Goal: Transaction & Acquisition: Subscribe to service/newsletter

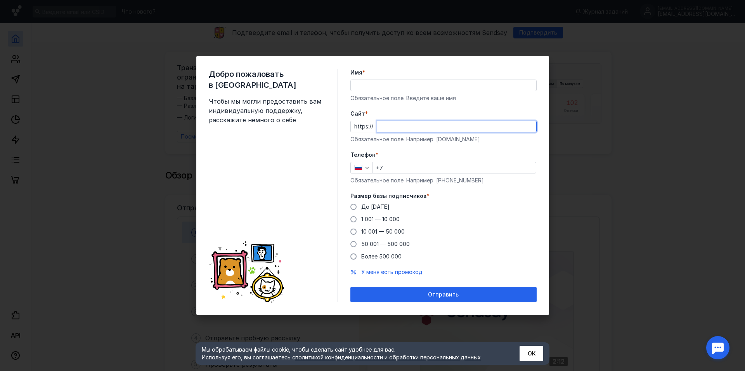
click at [396, 128] on input "Cайт *" at bounding box center [456, 126] width 159 height 11
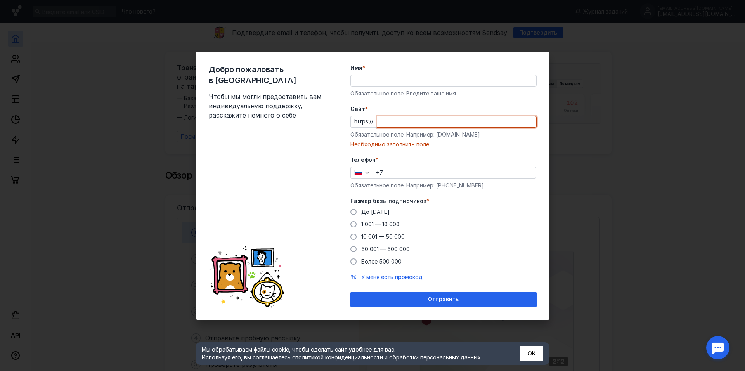
paste input "[DOMAIN_NAME][URL]"
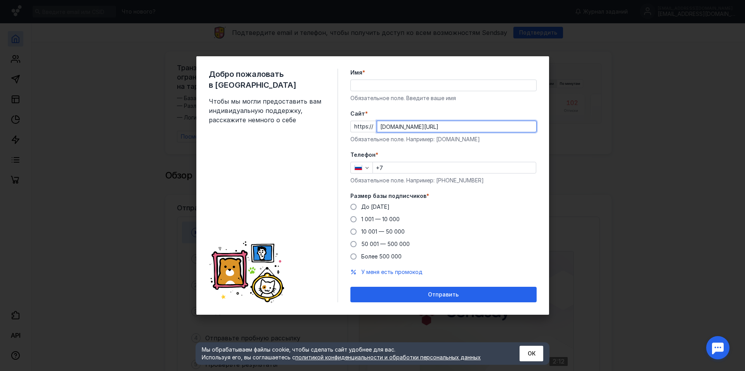
type input "[DOMAIN_NAME][URL]"
click at [377, 81] on input "Имя *" at bounding box center [443, 85] width 185 height 11
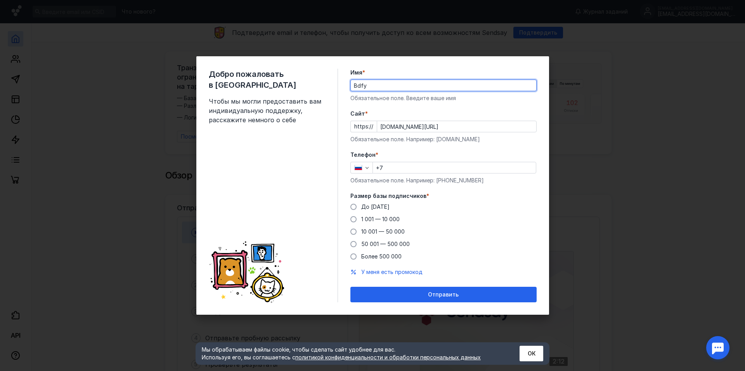
type input "Bdfy"
click at [396, 172] on input "+7" at bounding box center [454, 167] width 163 height 11
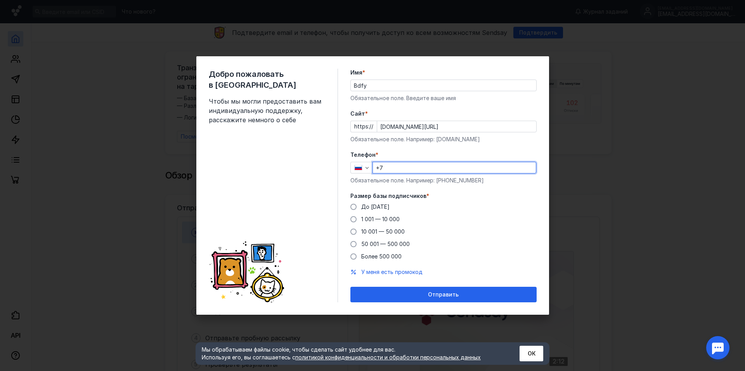
type input "[PHONE_NUMBER]"
click at [367, 210] on span "До [DATE]" at bounding box center [375, 206] width 28 height 7
click at [0, 0] on input "До [DATE]" at bounding box center [0, 0] width 0 height 0
click at [419, 293] on div "Отправить" at bounding box center [443, 294] width 178 height 7
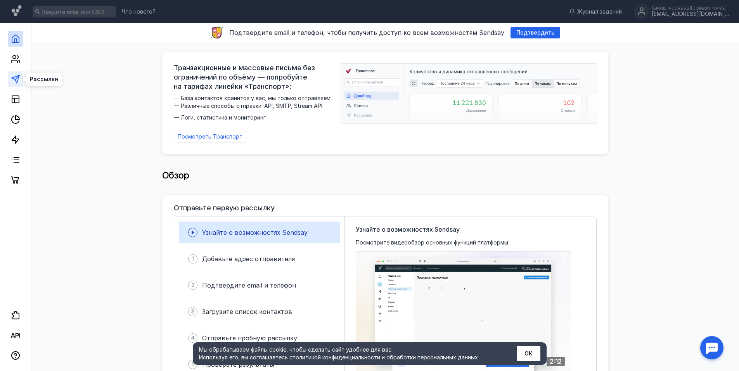
click at [14, 78] on icon at bounding box center [15, 78] width 9 height 9
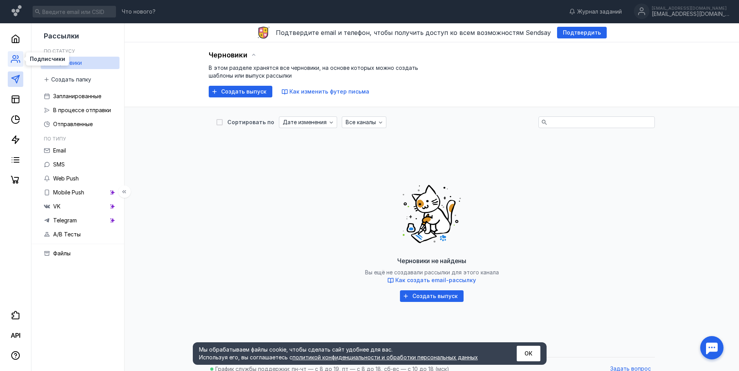
click at [17, 62] on icon at bounding box center [14, 61] width 6 height 2
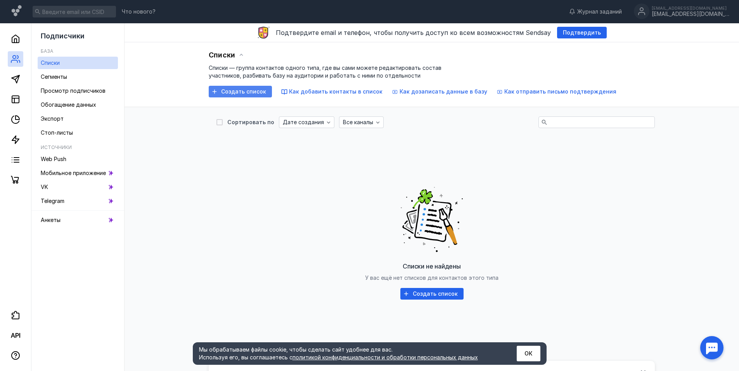
click at [228, 89] on span "Создать список" at bounding box center [243, 91] width 45 height 7
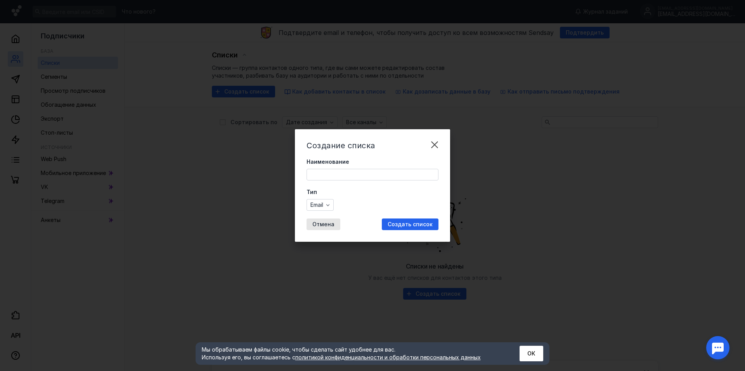
click at [331, 172] on input "Наименование" at bounding box center [372, 174] width 131 height 11
type input "n"
type input "торгаши"
click at [398, 223] on span "Создать список" at bounding box center [410, 224] width 45 height 7
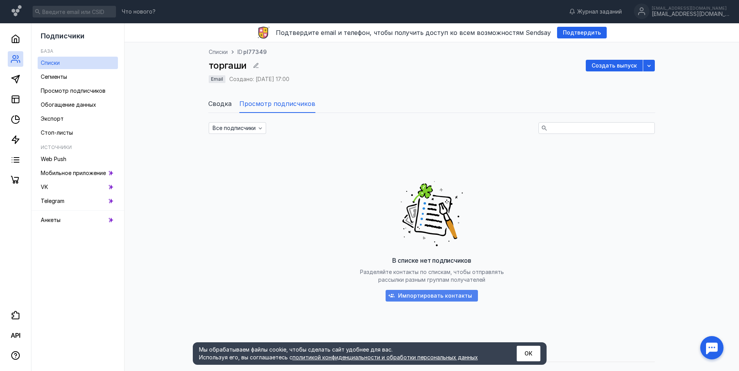
click at [429, 293] on span "Импортировать контакты" at bounding box center [435, 296] width 74 height 7
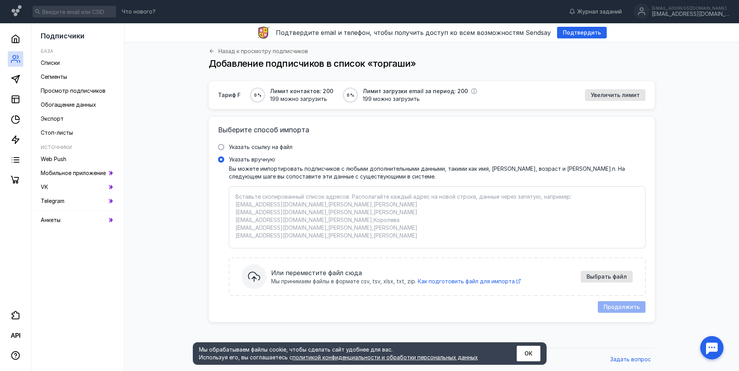
click at [370, 206] on textarea "Указать вручную Вы можете импортировать подписчиков с любыми дополнительными да…" at bounding box center [436, 217] width 403 height 49
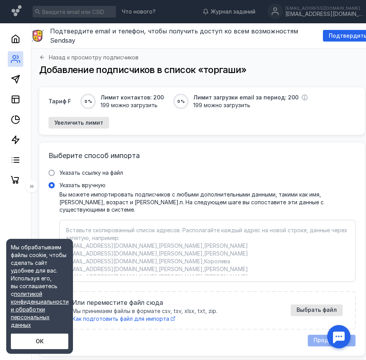
click at [163, 226] on textarea "Указать вручную Вы можете импортировать подписчиков с любыми дополнительными да…" at bounding box center [207, 250] width 283 height 49
paste textarea "[EMAIL_ADDRESS][DOMAIN_NAME]"
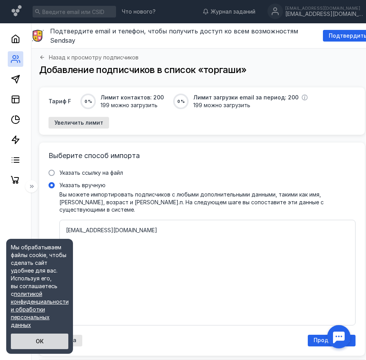
click at [46, 340] on button "ОК" at bounding box center [39, 341] width 57 height 16
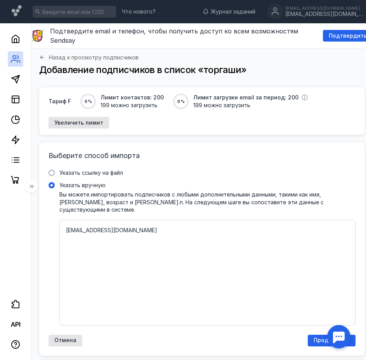
click at [87, 226] on textarea "[EMAIL_ADDRESS][DOMAIN_NAME]" at bounding box center [207, 272] width 283 height 92
click at [114, 226] on textarea "[EMAIL_ADDRESS][DOMAIN_NAME]" at bounding box center [207, 272] width 283 height 92
paste textarea "[EMAIL_ADDRESS][DOMAIN_NAME]"
drag, startPoint x: 77, startPoint y: 238, endPoint x: 72, endPoint y: 238, distance: 5.4
click at [73, 238] on textarea "[EMAIL_ADDRESS][DOMAIN_NAME] [EMAIL_ADDRESS][DOMAIN_NAME]" at bounding box center [207, 272] width 283 height 92
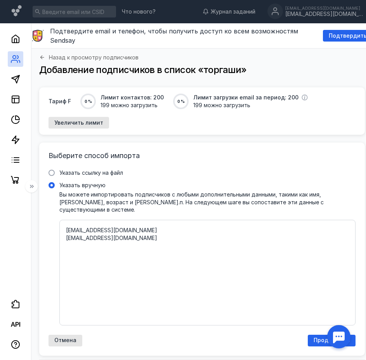
click at [147, 226] on textarea "[EMAIL_ADDRESS][DOMAIN_NAME] [EMAIL_ADDRESS][DOMAIN_NAME]" at bounding box center [207, 272] width 283 height 92
paste textarea "[EMAIL_ADDRESS][DOMAIN_NAME]"
click at [204, 239] on textarea "[EMAIL_ADDRESS][DOMAIN_NAME] [EMAIL_ADDRESS][DOMAIN_NAME] [EMAIL_ADDRESS][DOMAI…" at bounding box center [207, 272] width 283 height 92
paste textarea "[EMAIL_ADDRESS][DOMAIN_NAME]"
drag, startPoint x: 217, startPoint y: 241, endPoint x: 211, endPoint y: 241, distance: 5.8
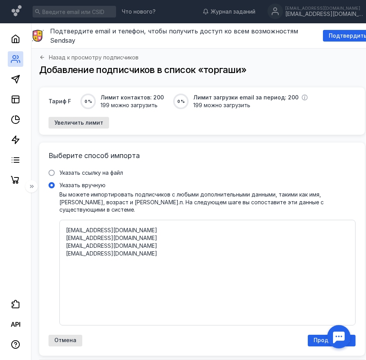
click at [214, 241] on textarea "[EMAIL_ADDRESS][DOMAIN_NAME] [EMAIL_ADDRESS][DOMAIN_NAME] [EMAIL_ADDRESS][DOMAI…" at bounding box center [207, 272] width 283 height 92
paste textarea "[EMAIL_ADDRESS][PERSON_NAME][DOMAIN_NAME]"
drag, startPoint x: 176, startPoint y: 269, endPoint x: 168, endPoint y: 269, distance: 8.5
click at [175, 269] on textarea "[EMAIL_ADDRESS][DOMAIN_NAME] [EMAIL_ADDRESS][DOMAIN_NAME] [EMAIL_ADDRESS][DOMAI…" at bounding box center [207, 272] width 283 height 92
paste textarea "[EMAIL_ADDRESS][DOMAIN_NAME]"
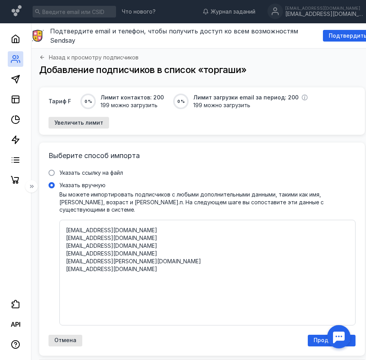
drag, startPoint x: 227, startPoint y: 260, endPoint x: 199, endPoint y: 260, distance: 27.9
click at [225, 260] on textarea "[EMAIL_ADDRESS][DOMAIN_NAME] [EMAIL_ADDRESS][DOMAIN_NAME] [EMAIL_ADDRESS][DOMAI…" at bounding box center [207, 272] width 283 height 92
paste textarea "[EMAIL_ADDRESS][DOMAIN_NAME]"
drag, startPoint x: 237, startPoint y: 275, endPoint x: 220, endPoint y: 275, distance: 17.1
click at [236, 275] on textarea "[EMAIL_ADDRESS][DOMAIN_NAME] [EMAIL_ADDRESS][DOMAIN_NAME] [EMAIL_ADDRESS][DOMAI…" at bounding box center [207, 272] width 283 height 92
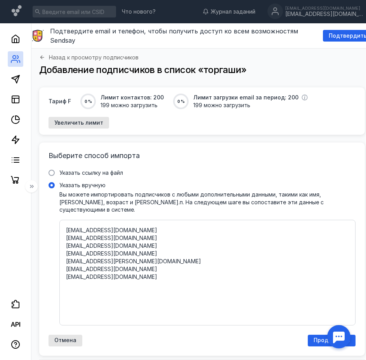
paste textarea "[DOMAIN_NAME][EMAIL_ADDRESS][DOMAIN_NAME]"
click at [272, 276] on textarea "[EMAIL_ADDRESS][DOMAIN_NAME] [EMAIL_ADDRESS][DOMAIN_NAME] [EMAIL_ADDRESS][DOMAI…" at bounding box center [207, 272] width 283 height 92
paste textarea "[EMAIL_ADDRESS][DOMAIN_NAME]"
click at [164, 296] on textarea "[EMAIL_ADDRESS][DOMAIN_NAME] [EMAIL_ADDRESS][DOMAIN_NAME] [EMAIL_ADDRESS][DOMAI…" at bounding box center [207, 272] width 283 height 92
paste textarea "[EMAIL_ADDRESS][DOMAIN_NAME]"
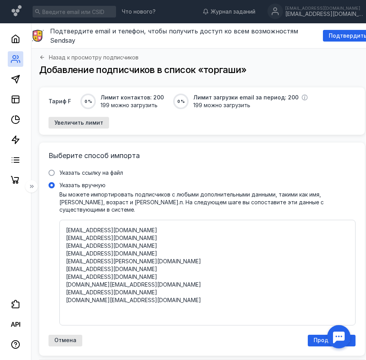
click at [152, 286] on textarea "[EMAIL_ADDRESS][DOMAIN_NAME] [EMAIL_ADDRESS][DOMAIN_NAME] [EMAIL_ADDRESS][DOMAI…" at bounding box center [207, 272] width 283 height 92
paste textarea "[EMAIL_ADDRESS][DOMAIN_NAME]"
drag, startPoint x: 253, startPoint y: 289, endPoint x: 230, endPoint y: 293, distance: 23.2
click at [253, 290] on textarea "[EMAIL_ADDRESS][DOMAIN_NAME] [EMAIL_ADDRESS][DOMAIN_NAME] [EMAIL_ADDRESS][DOMAI…" at bounding box center [207, 272] width 283 height 92
click at [204, 296] on textarea "[EMAIL_ADDRESS][DOMAIN_NAME] [EMAIL_ADDRESS][DOMAIN_NAME] [EMAIL_ADDRESS][DOMAI…" at bounding box center [207, 272] width 283 height 92
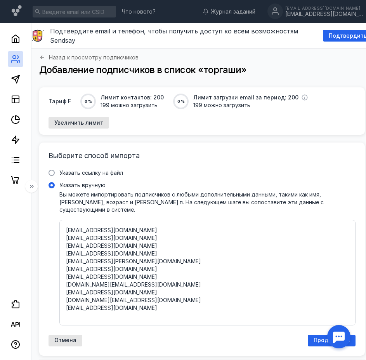
scroll to position [0, 0]
paste textarea "[EMAIL_ADDRESS][DOMAIN_NAME]"
drag, startPoint x: 264, startPoint y: 291, endPoint x: 252, endPoint y: 294, distance: 12.0
click at [264, 291] on textarea "[EMAIL_ADDRESS][DOMAIN_NAME] [EMAIL_ADDRESS][DOMAIN_NAME] [EMAIL_ADDRESS][DOMAI…" at bounding box center [207, 272] width 283 height 92
click at [208, 305] on div "[EMAIL_ADDRESS][DOMAIN_NAME] [EMAIL_ADDRESS][DOMAIN_NAME] [EMAIL_ADDRESS][DOMAI…" at bounding box center [207, 273] width 296 height 106
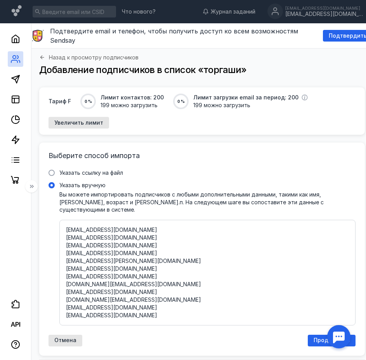
click at [0, 0] on input "Указать вручную" at bounding box center [0, 0] width 0 height 0
click at [193, 300] on textarea "[EMAIL_ADDRESS][DOMAIN_NAME] [EMAIL_ADDRESS][DOMAIN_NAME] [EMAIL_ADDRESS][DOMAI…" at bounding box center [207, 272] width 283 height 92
paste textarea "[EMAIL_ADDRESS][DOMAIN_NAME]"
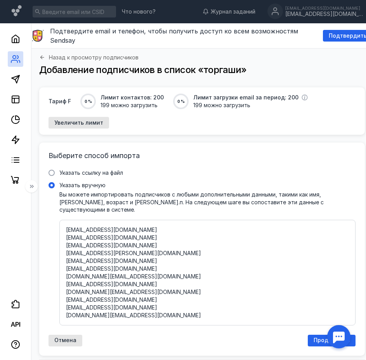
scroll to position [9, 0]
click at [147, 297] on textarea "[EMAIL_ADDRESS][DOMAIN_NAME] [EMAIL_ADDRESS][DOMAIN_NAME] [EMAIL_ADDRESS][DOMAI…" at bounding box center [207, 272] width 283 height 92
paste textarea "[EMAIL_ADDRESS][DOMAIN_NAME]"
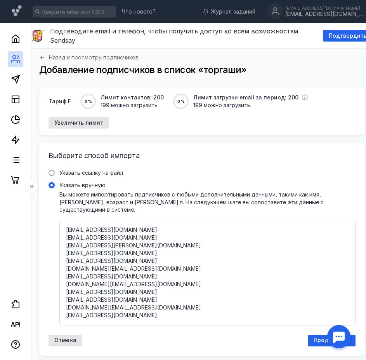
click at [115, 302] on textarea "[EMAIL_ADDRESS][DOMAIN_NAME] [EMAIL_ADDRESS][DOMAIN_NAME] [EMAIL_ADDRESS][DOMAI…" at bounding box center [207, 272] width 283 height 92
paste textarea "[EMAIL_ADDRESS][DOMAIN_NAME]"
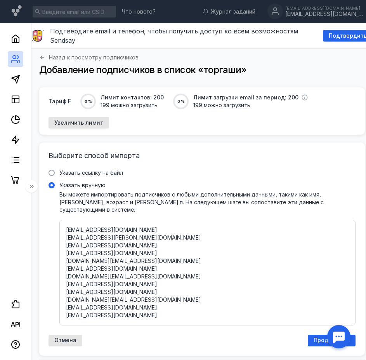
click at [173, 275] on textarea "[EMAIL_ADDRESS][DOMAIN_NAME] [EMAIL_ADDRESS][DOMAIN_NAME] [EMAIL_ADDRESS][DOMAI…" at bounding box center [207, 272] width 283 height 92
click at [135, 299] on textarea "[EMAIL_ADDRESS][DOMAIN_NAME] [EMAIL_ADDRESS][DOMAIN_NAME] [EMAIL_ADDRESS][DOMAI…" at bounding box center [207, 272] width 283 height 92
paste textarea "[PERSON_NAME][EMAIL_ADDRESS][DOMAIN_NAME]"
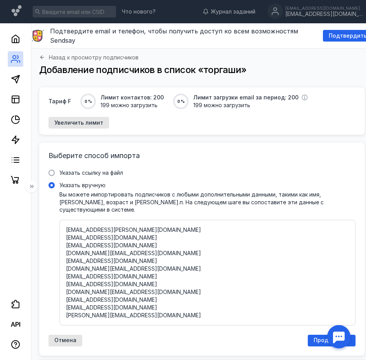
click at [163, 300] on textarea "[EMAIL_ADDRESS][DOMAIN_NAME] [EMAIL_ADDRESS][DOMAIN_NAME] [EMAIL_ADDRESS][DOMAI…" at bounding box center [207, 272] width 283 height 92
paste textarea "[EMAIL_ADDRESS][DOMAIN_NAME]"
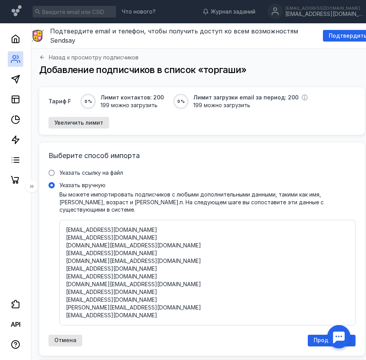
click at [183, 298] on textarea "[EMAIL_ADDRESS][DOMAIN_NAME] [EMAIL_ADDRESS][DOMAIN_NAME] [EMAIL_ADDRESS][DOMAI…" at bounding box center [207, 272] width 283 height 92
paste textarea "[EMAIL_ADDRESS][DOMAIN_NAME]"
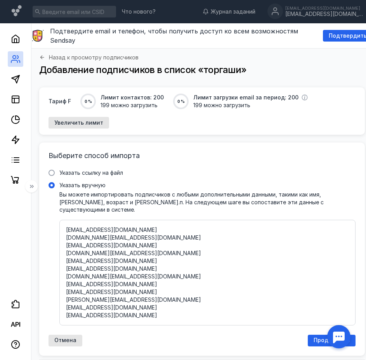
click at [147, 300] on textarea "[EMAIL_ADDRESS][DOMAIN_NAME] [EMAIL_ADDRESS][DOMAIN_NAME] [EMAIL_ADDRESS][DOMAI…" at bounding box center [207, 272] width 283 height 92
paste textarea "[EMAIL_ADDRESS][DOMAIN_NAME]"
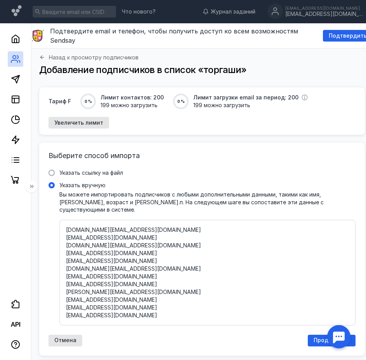
click at [133, 300] on textarea "[EMAIL_ADDRESS][DOMAIN_NAME] [EMAIL_ADDRESS][DOMAIN_NAME] [EMAIL_ADDRESS][DOMAI…" at bounding box center [207, 272] width 283 height 92
paste textarea "[EMAIL_ADDRESS][DOMAIN_NAME]"
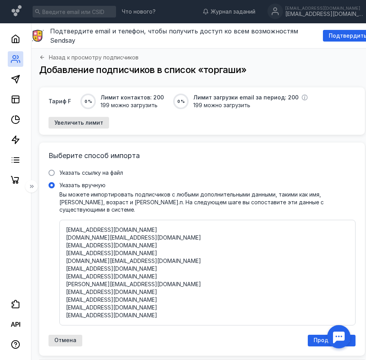
click at [223, 295] on textarea "[EMAIL_ADDRESS][DOMAIN_NAME] [EMAIL_ADDRESS][DOMAIN_NAME] [EMAIL_ADDRESS][DOMAI…" at bounding box center [207, 272] width 283 height 92
click at [147, 301] on textarea "[EMAIL_ADDRESS][DOMAIN_NAME] [EMAIL_ADDRESS][DOMAIN_NAME] [EMAIL_ADDRESS][DOMAI…" at bounding box center [207, 272] width 283 height 92
paste textarea "[EMAIL_ADDRESS][DOMAIN_NAME]"
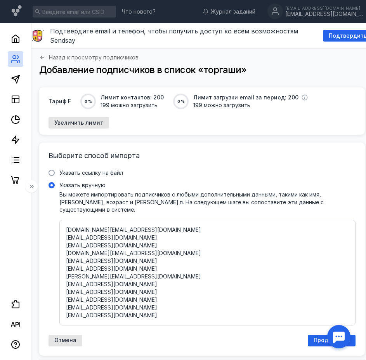
click at [134, 304] on textarea "[EMAIL_ADDRESS][DOMAIN_NAME] [EMAIL_ADDRESS][DOMAIN_NAME] [EMAIL_ADDRESS][DOMAI…" at bounding box center [207, 272] width 283 height 92
paste textarea "[PERSON_NAME][EMAIL_ADDRESS][DOMAIN_NAME]"
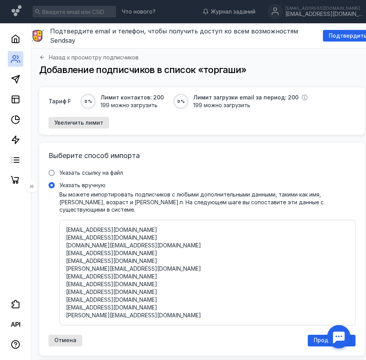
click at [171, 297] on textarea "[EMAIL_ADDRESS][DOMAIN_NAME] [EMAIL_ADDRESS][DOMAIN_NAME] [EMAIL_ADDRESS][DOMAI…" at bounding box center [207, 272] width 283 height 92
click at [169, 300] on textarea "[EMAIL_ADDRESS][DOMAIN_NAME] [EMAIL_ADDRESS][DOMAIN_NAME] [EMAIL_ADDRESS][DOMAI…" at bounding box center [207, 272] width 283 height 92
paste textarea "[EMAIL_ADDRESS][DOMAIN_NAME]"
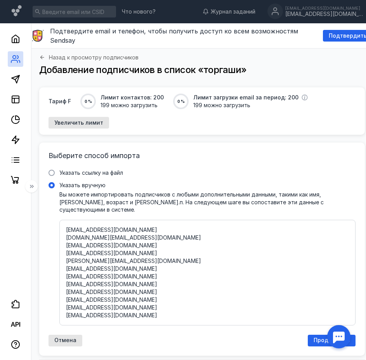
click at [174, 301] on textarea "[EMAIL_ADDRESS][DOMAIN_NAME] [EMAIL_ADDRESS][DOMAIN_NAME] [EMAIL_ADDRESS][DOMAI…" at bounding box center [207, 272] width 283 height 92
paste textarea "[EMAIL_ADDRESS][DOMAIN_NAME]"
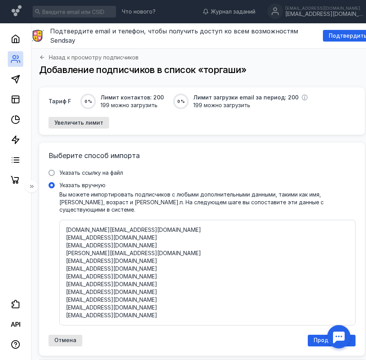
click at [212, 303] on textarea "[EMAIL_ADDRESS][DOMAIN_NAME] [EMAIL_ADDRESS][DOMAIN_NAME] [EMAIL_ADDRESS][DOMAI…" at bounding box center [207, 272] width 283 height 92
paste textarea "[EMAIL_ADDRESS][DOMAIN_NAME]"
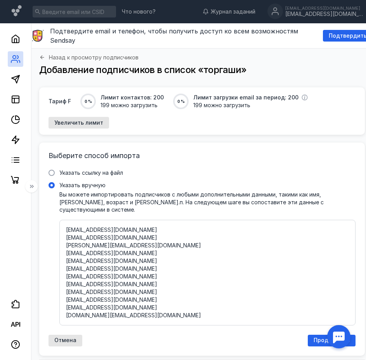
click at [160, 306] on div "[EMAIL_ADDRESS][DOMAIN_NAME] [EMAIL_ADDRESS][DOMAIN_NAME] [EMAIL_ADDRESS][DOMAI…" at bounding box center [207, 273] width 296 height 106
click at [0, 0] on input "Указать вручную" at bounding box center [0, 0] width 0 height 0
click at [166, 300] on textarea "[EMAIL_ADDRESS][DOMAIN_NAME] [EMAIL_ADDRESS][DOMAIN_NAME] [EMAIL_ADDRESS][DOMAI…" at bounding box center [207, 272] width 283 height 92
paste textarea "[EMAIL_ADDRESS][DOMAIN_NAME]"
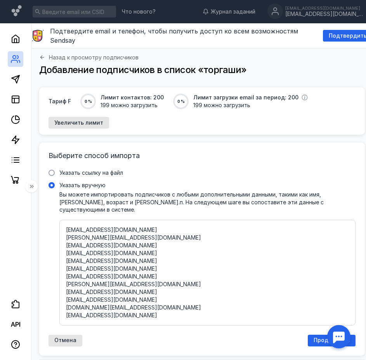
click at [210, 302] on textarea "[EMAIL_ADDRESS][DOMAIN_NAME] [EMAIL_ADDRESS][DOMAIN_NAME] [EMAIL_ADDRESS][DOMAI…" at bounding box center [207, 272] width 283 height 92
paste textarea "[EMAIL_ADDRESS][DOMAIN_NAME]"
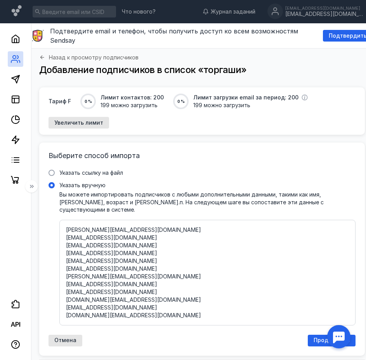
click at [199, 301] on textarea "[EMAIL_ADDRESS][DOMAIN_NAME] [EMAIL_ADDRESS][DOMAIN_NAME] [EMAIL_ADDRESS][DOMAI…" at bounding box center [207, 272] width 283 height 92
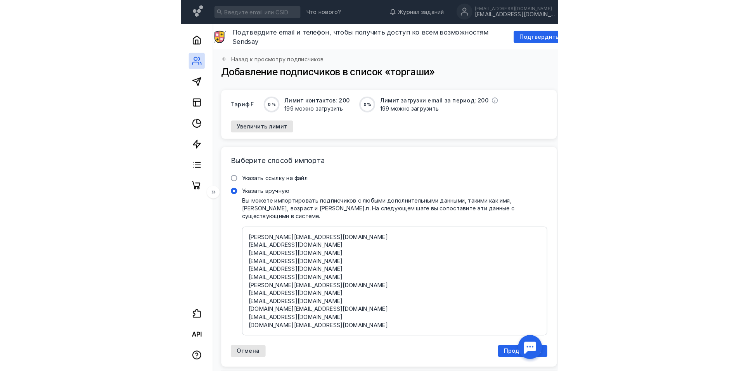
scroll to position [125, 0]
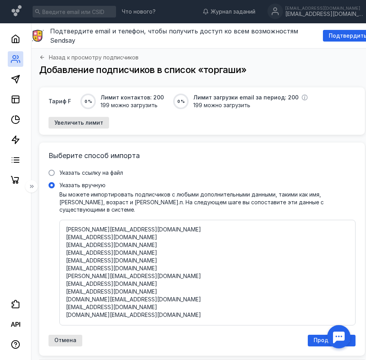
paste textarea "[EMAIL_ADDRESS][DOMAIN_NAME]"
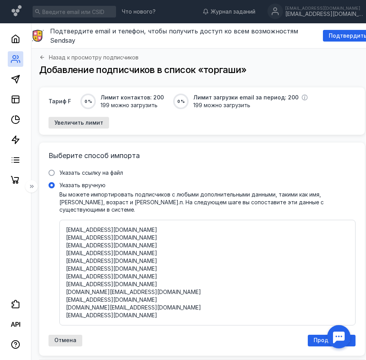
type textarea "[EMAIL_ADDRESS][DOMAIN_NAME] [EMAIL_ADDRESS][DOMAIN_NAME] [EMAIL_ADDRESS][DOMAI…"
click at [281, 142] on div "Выберите способ импорта Указать ссылку на файл Ссылка на файл * Выбрать файл Мы…" at bounding box center [202, 248] width 326 height 213
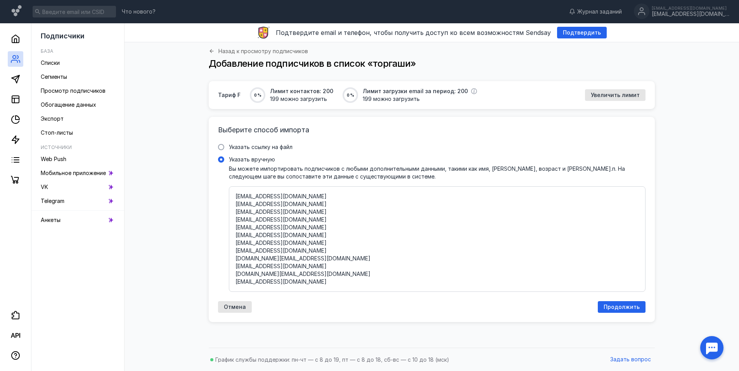
scroll to position [125, 0]
click at [622, 305] on span "Продолжить" at bounding box center [622, 307] width 36 height 7
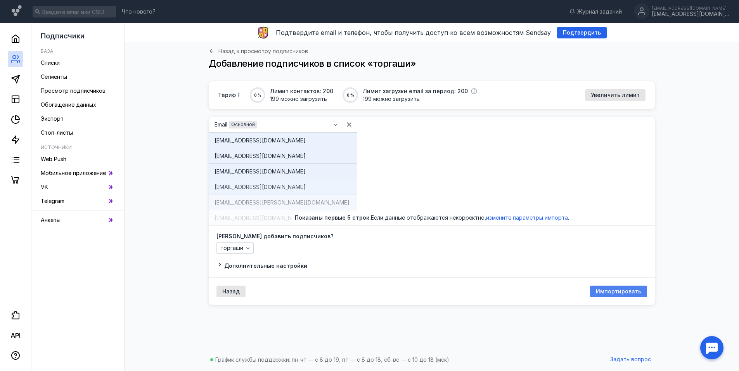
click at [608, 290] on span "Импортировать" at bounding box center [618, 291] width 45 height 7
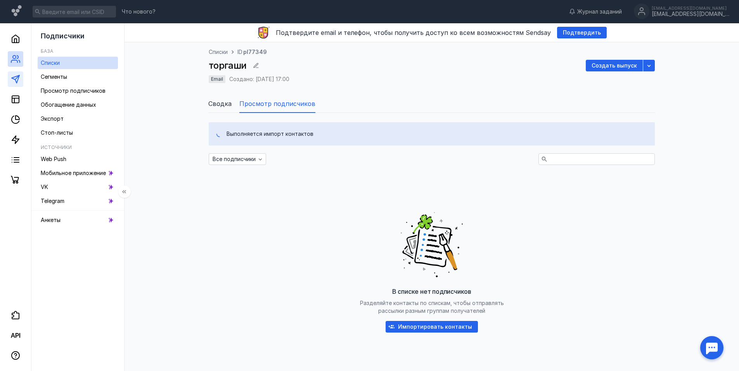
click at [10, 81] on link at bounding box center [16, 79] width 16 height 16
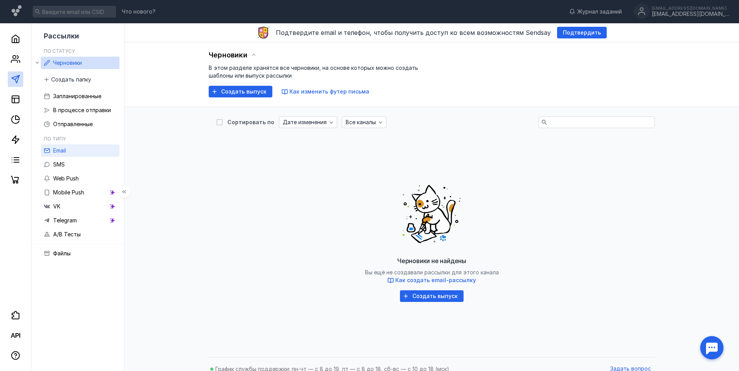
click at [69, 152] on link "Email" at bounding box center [80, 150] width 79 height 12
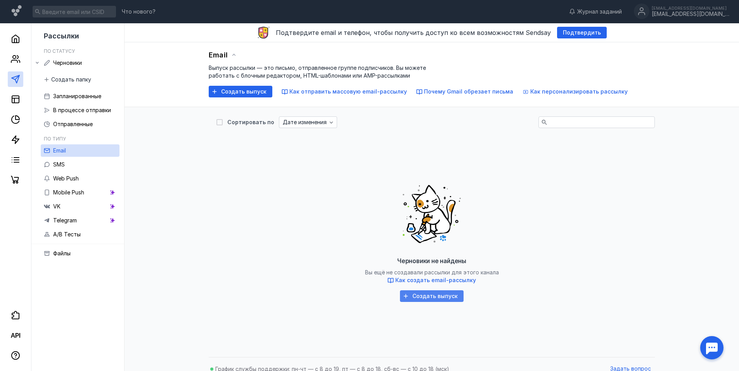
click at [435, 299] on span "Создать выпуск" at bounding box center [434, 296] width 45 height 7
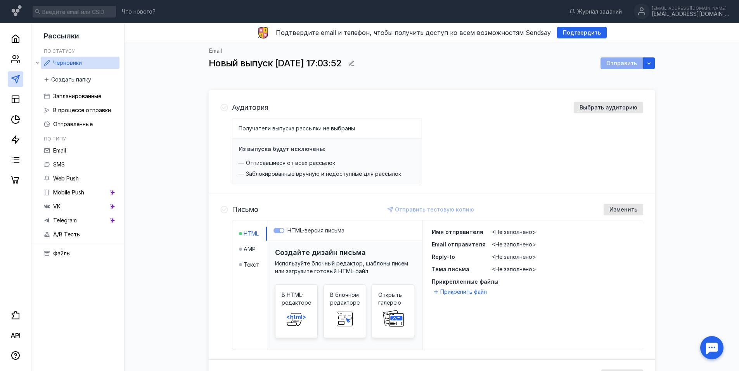
click at [227, 106] on icon at bounding box center [224, 108] width 8 height 8
click at [223, 108] on icon at bounding box center [224, 107] width 7 height 7
click at [612, 106] on span "Выбрать аудиторию" at bounding box center [609, 107] width 58 height 7
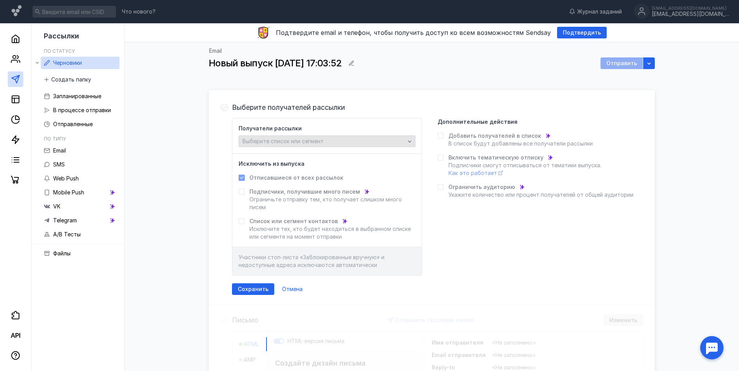
click at [345, 139] on div "Выберите список или сегмент" at bounding box center [324, 141] width 166 height 7
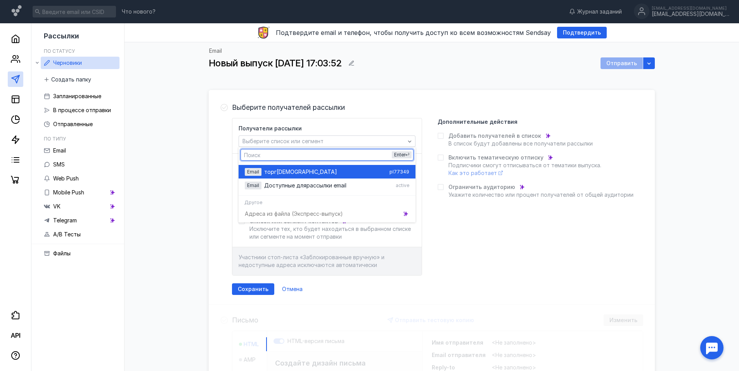
click at [312, 173] on div "[PERSON_NAME]" at bounding box center [325, 172] width 122 height 8
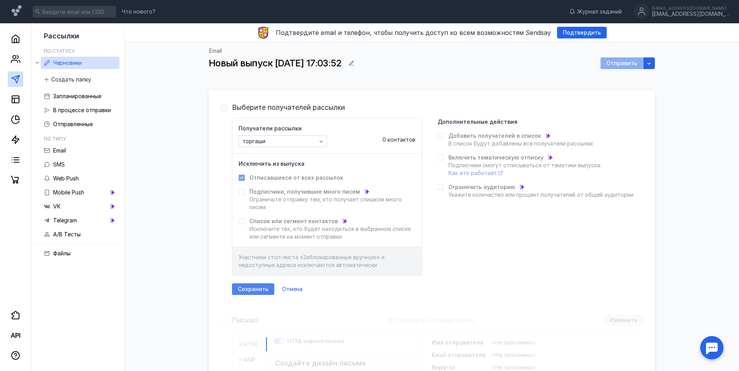
click at [245, 289] on span "Сохранить" at bounding box center [253, 289] width 31 height 7
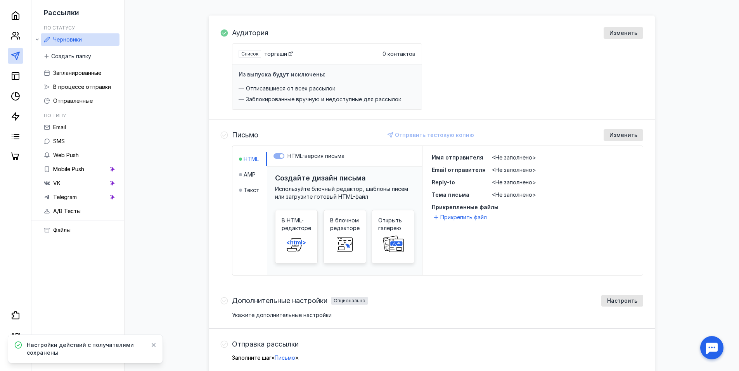
scroll to position [78, 0]
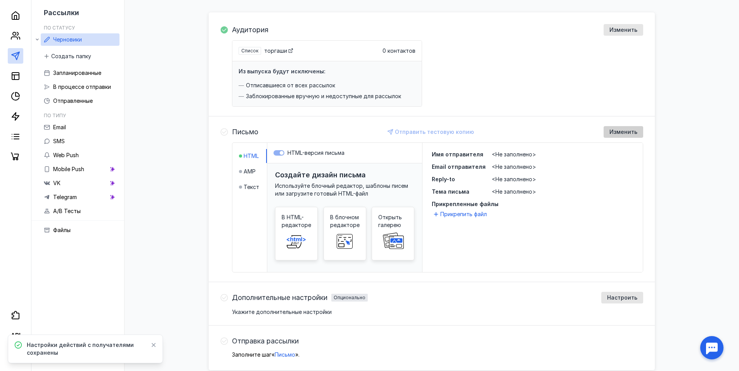
click at [624, 129] on span "Изменить" at bounding box center [624, 132] width 28 height 7
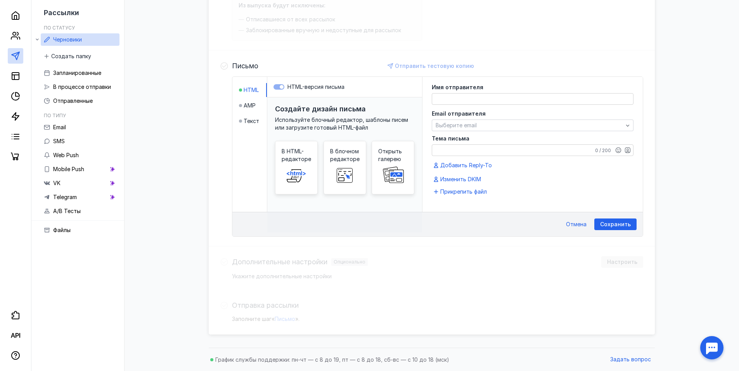
click at [494, 96] on textarea at bounding box center [532, 99] width 201 height 11
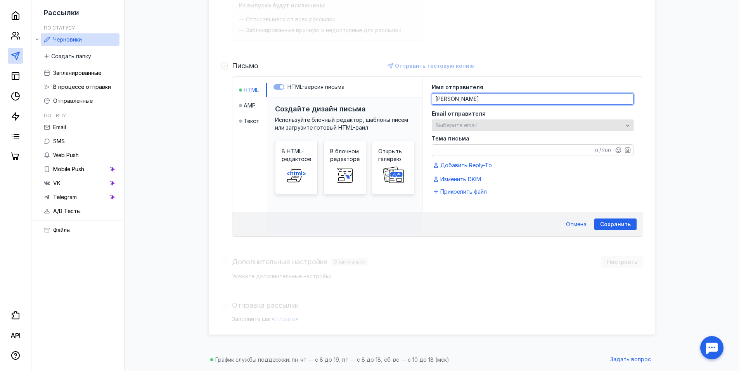
type textarea "[PERSON_NAME]"
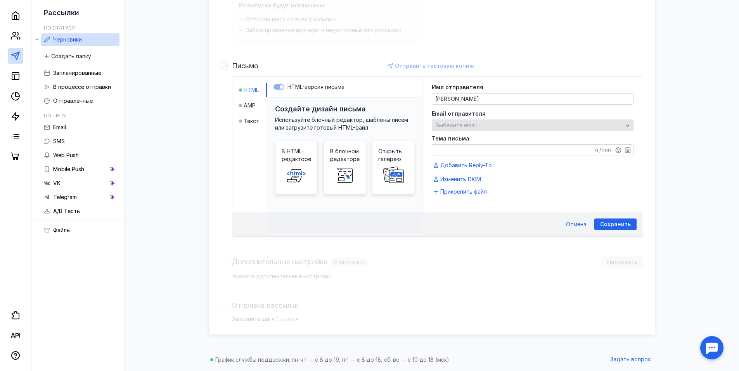
click at [452, 123] on span "Выберите email" at bounding box center [456, 125] width 41 height 7
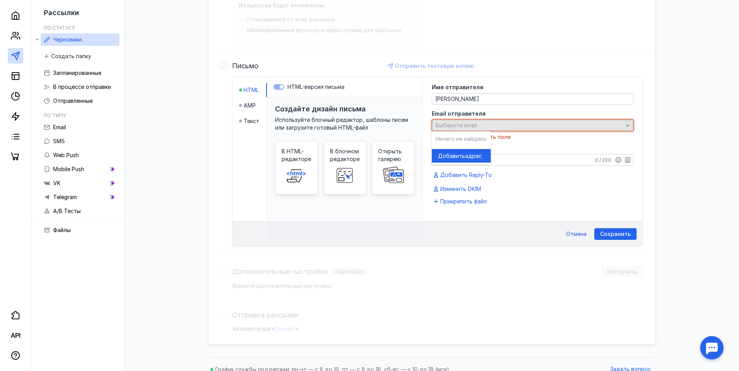
click at [490, 123] on div "Выберите email" at bounding box center [529, 125] width 191 height 7
click at [480, 120] on div "Выберите email" at bounding box center [533, 125] width 202 height 12
click at [457, 158] on span "Добавить" at bounding box center [451, 156] width 27 height 8
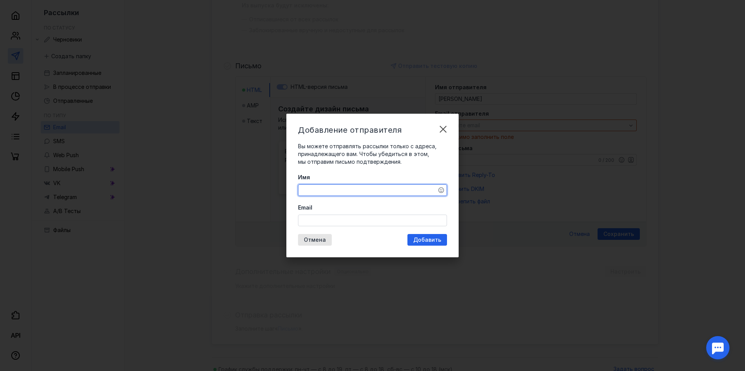
click at [351, 191] on textarea "Имя" at bounding box center [372, 190] width 148 height 11
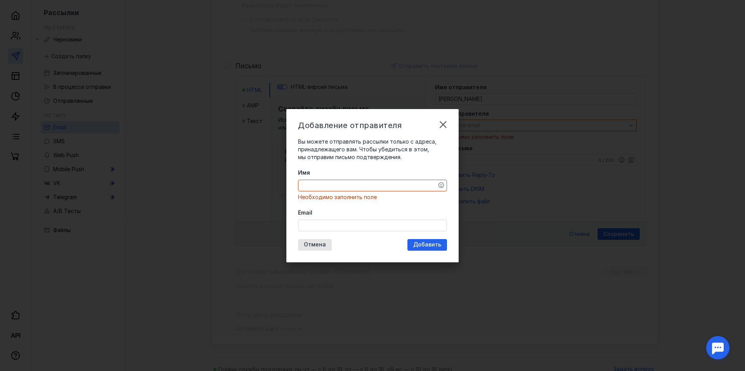
click at [328, 213] on div "Email" at bounding box center [372, 220] width 149 height 23
click at [327, 218] on div "Email" at bounding box center [372, 220] width 149 height 23
click at [323, 224] on input "Email" at bounding box center [372, 225] width 148 height 11
paste input "[EMAIL_ADDRESS][DOMAIN_NAME]"
click at [314, 189] on textarea "Имя" at bounding box center [372, 185] width 148 height 11
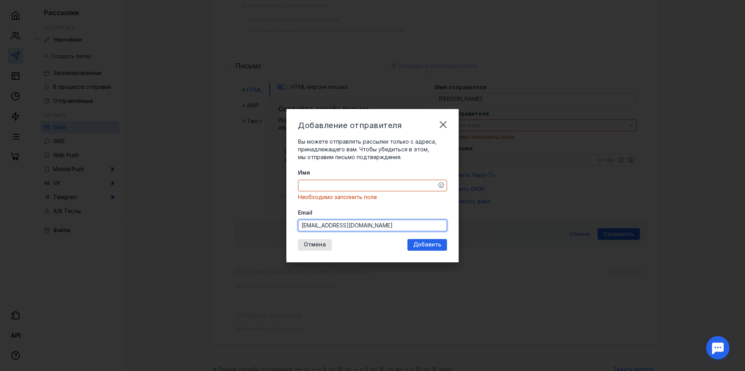
click at [322, 224] on input "[EMAIL_ADDRESS][DOMAIN_NAME]" at bounding box center [372, 225] width 148 height 11
paste input "[EMAIL_ADDRESS][DOMAIN_NAME]"
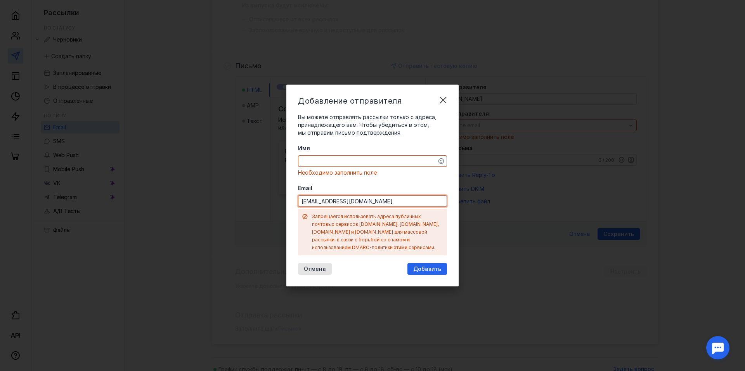
click at [324, 206] on input "[EMAIL_ADDRESS][DOMAIN_NAME]" at bounding box center [372, 201] width 148 height 11
paste input "[EMAIL_ADDRESS][DOMAIN_NAME]"
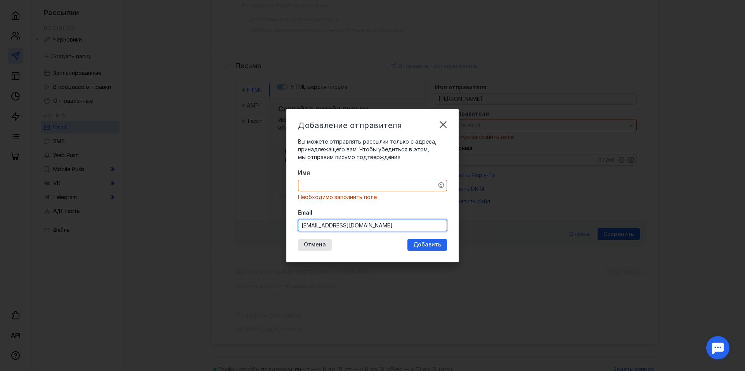
type input "[EMAIL_ADDRESS][DOMAIN_NAME]"
click at [325, 185] on textarea "Имя" at bounding box center [372, 185] width 148 height 11
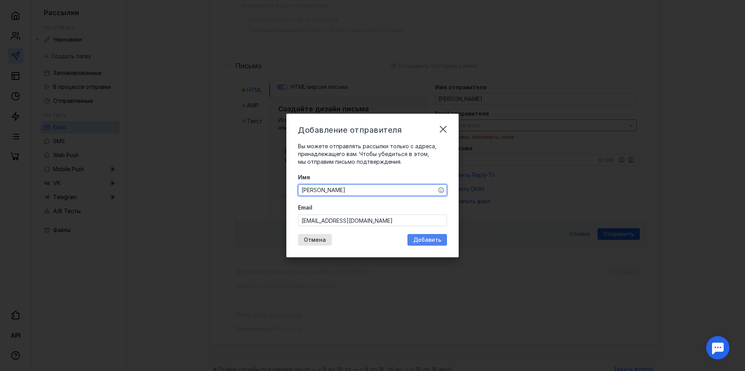
type textarea "[PERSON_NAME]"
click at [435, 239] on span "Добавить" at bounding box center [427, 240] width 28 height 7
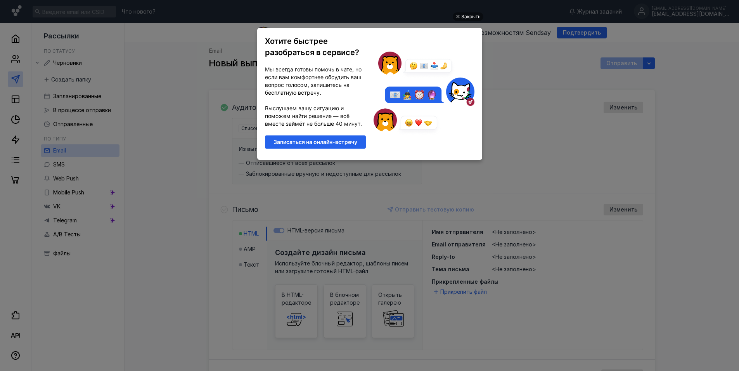
scroll to position [0, 0]
click at [503, 53] on ul "Закрыть Хотите быстрее разобраться в сервисе? Мы всегда готовы помочь в чате, н…" at bounding box center [369, 186] width 739 height 371
